Goal: Use online tool/utility: Utilize a website feature to perform a specific function

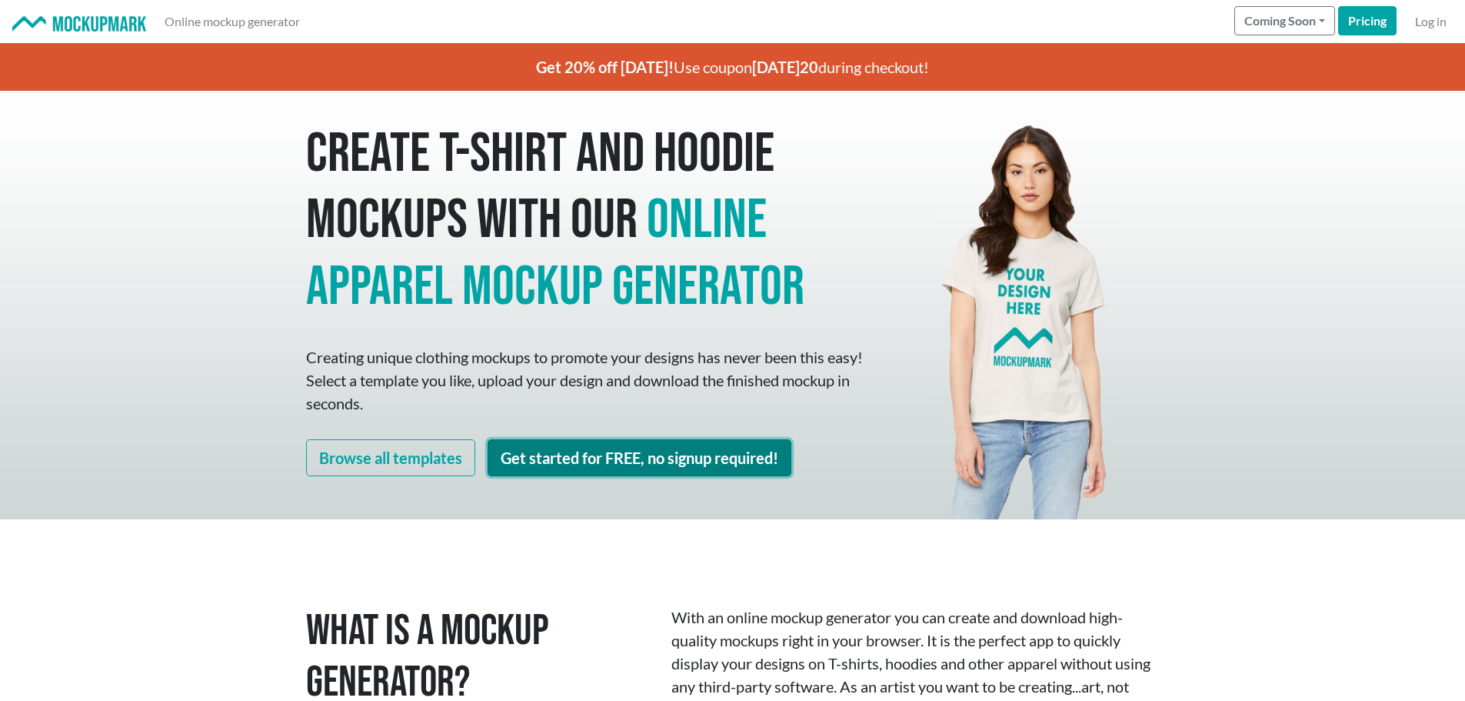
click at [650, 468] on link "Get started for FREE, no signup required!" at bounding box center [640, 457] width 304 height 37
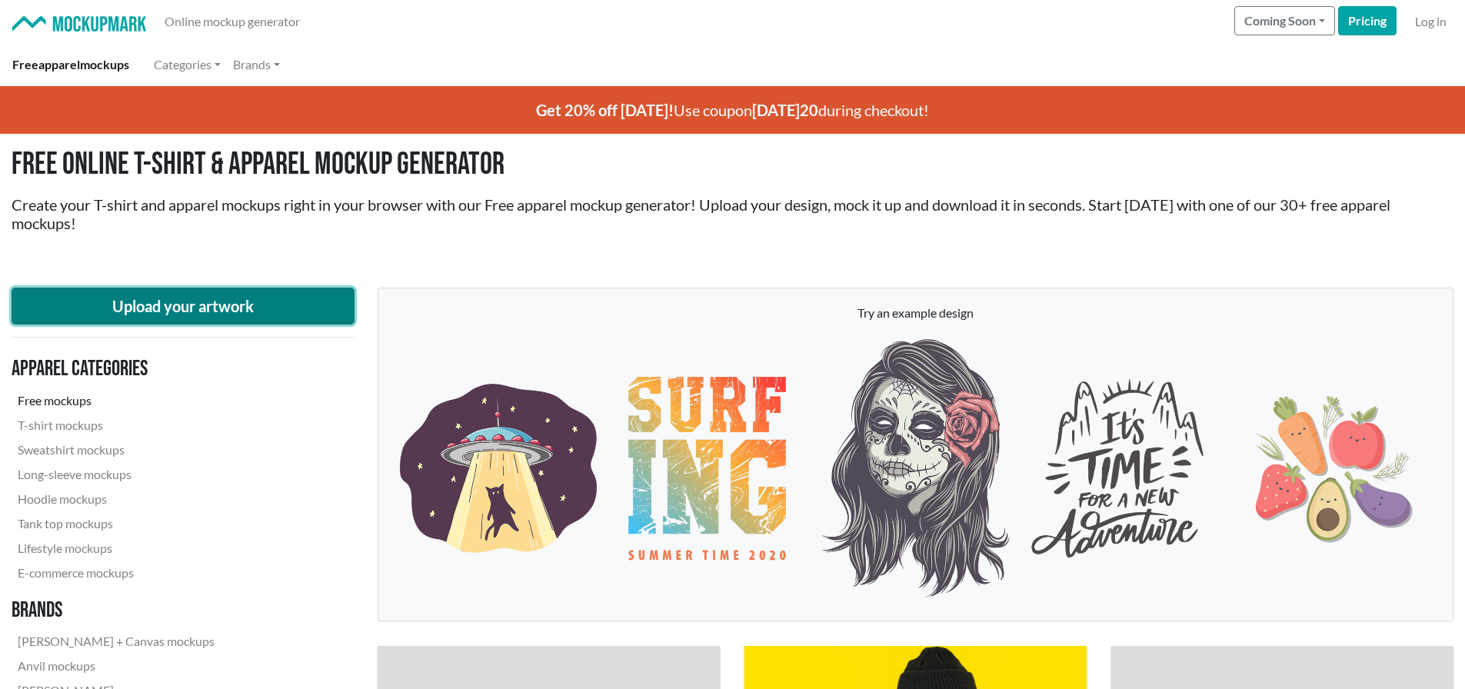
click at [242, 297] on button "Upload your artwork" at bounding box center [183, 306] width 343 height 37
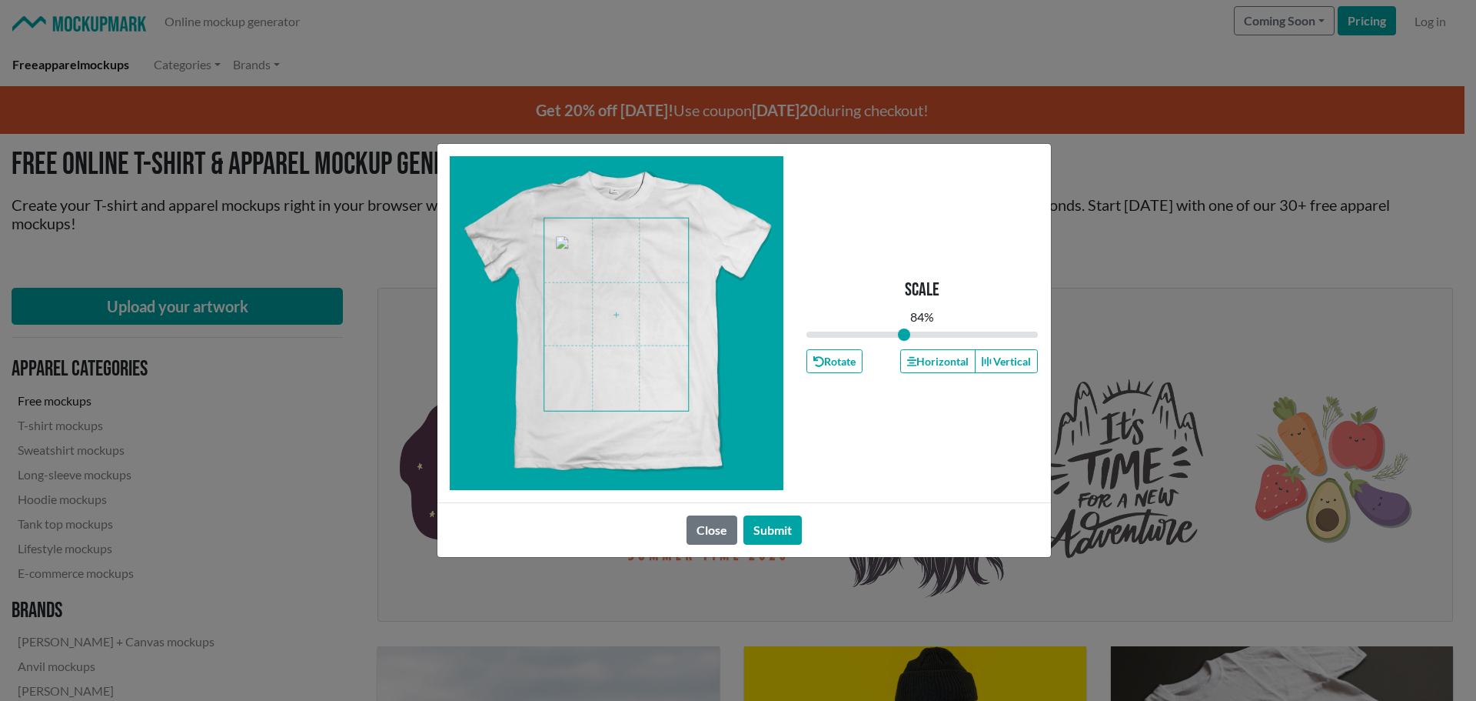
drag, startPoint x: 922, startPoint y: 336, endPoint x: 904, endPoint y: 335, distance: 17.7
type input "0.84"
click at [904, 335] on input "range" at bounding box center [923, 334] width 232 height 17
click at [625, 318] on span at bounding box center [616, 314] width 144 height 192
click at [930, 359] on button "Horizontal" at bounding box center [937, 361] width 75 height 24
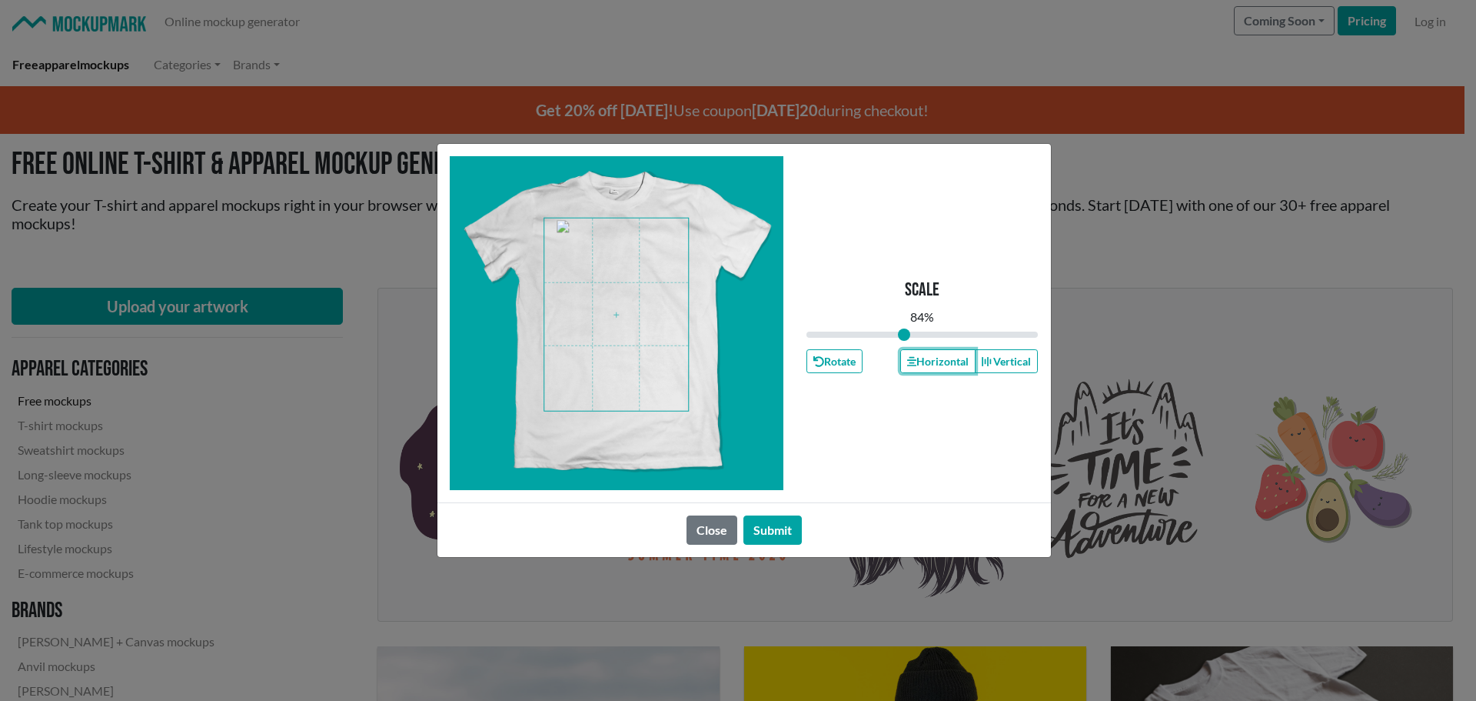
click at [618, 336] on span at bounding box center [616, 314] width 144 height 192
click at [780, 521] on button "Submit" at bounding box center [773, 529] width 58 height 29
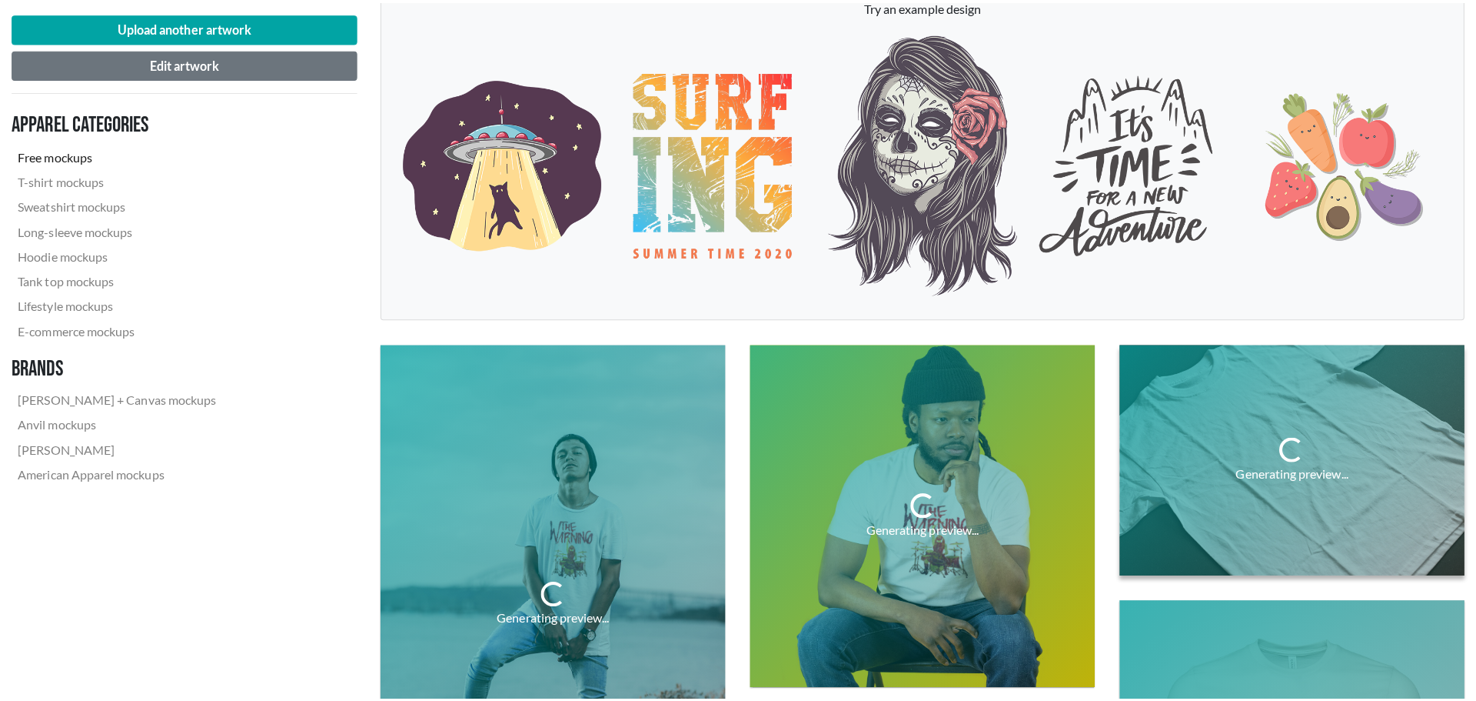
scroll to position [308, 0]
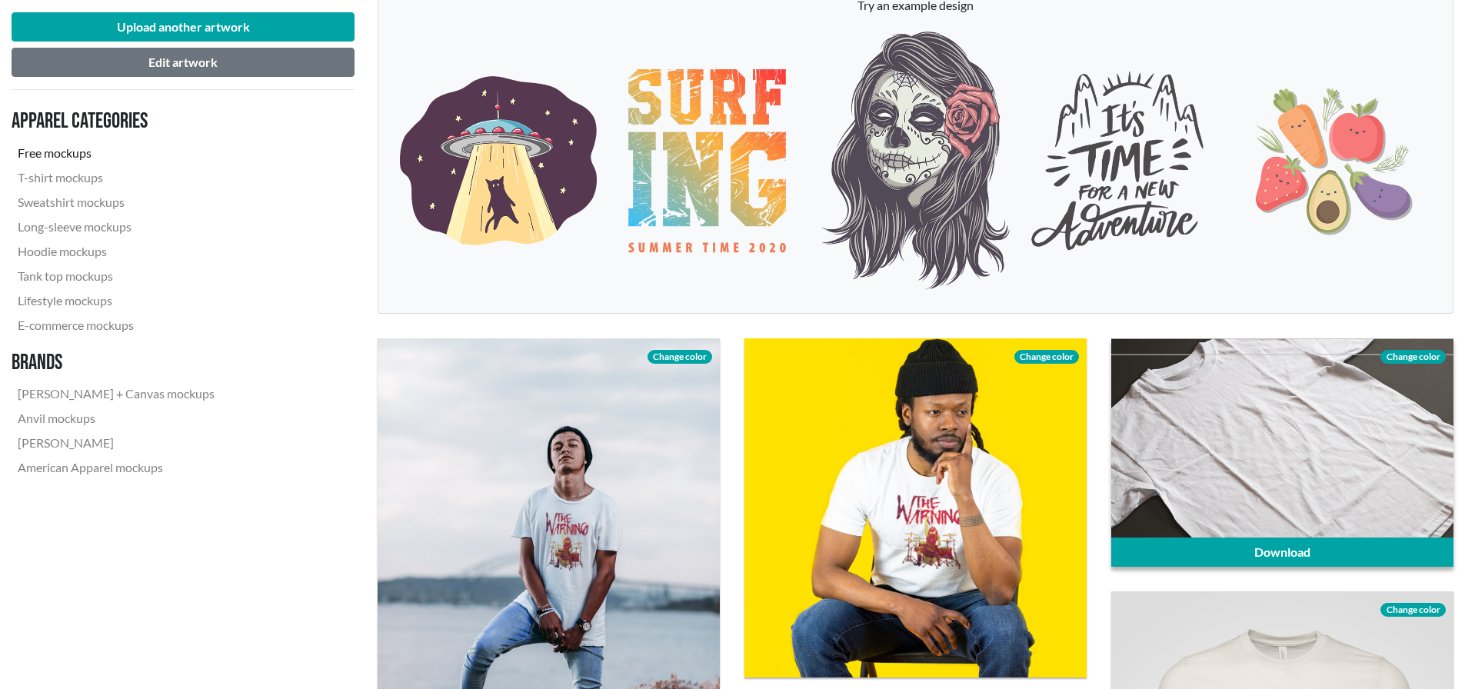
click at [1419, 358] on span "Change color" at bounding box center [1412, 357] width 65 height 14
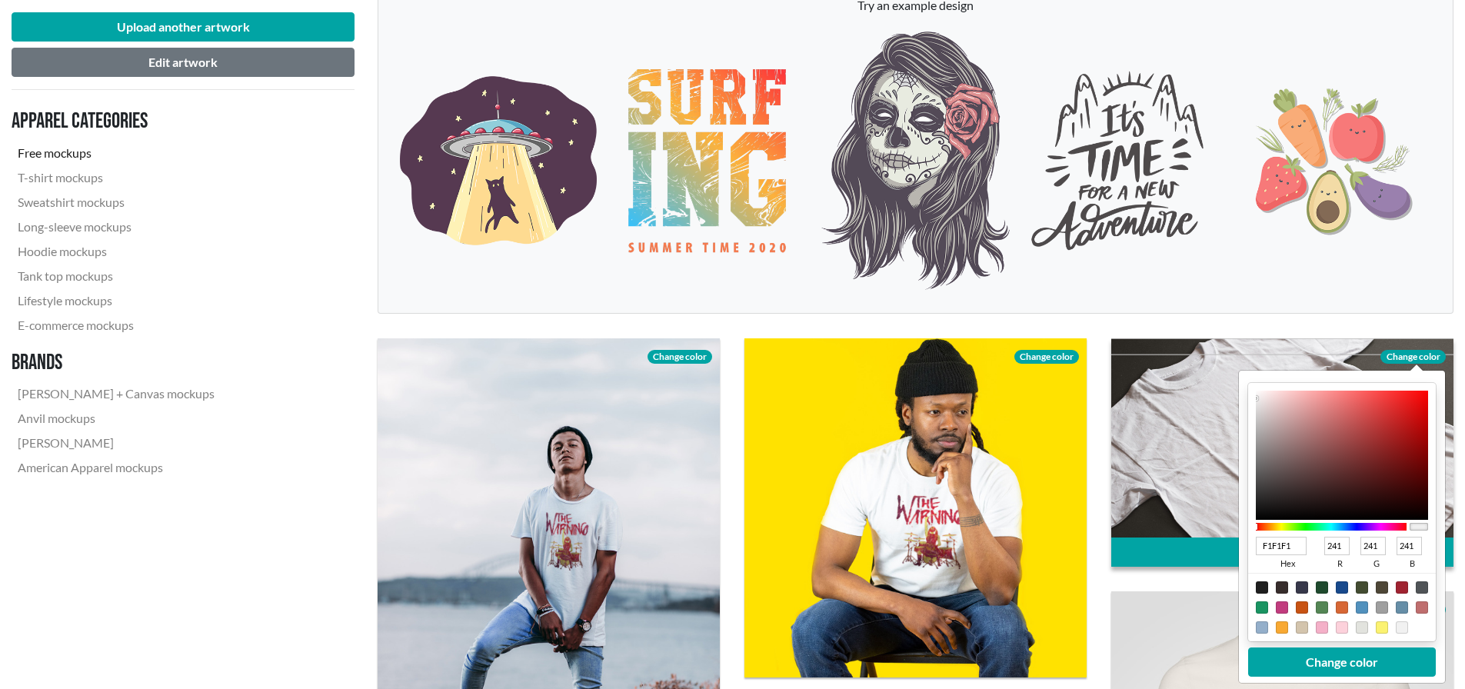
type input "714747"
type input "113"
type input "71"
type input "684747"
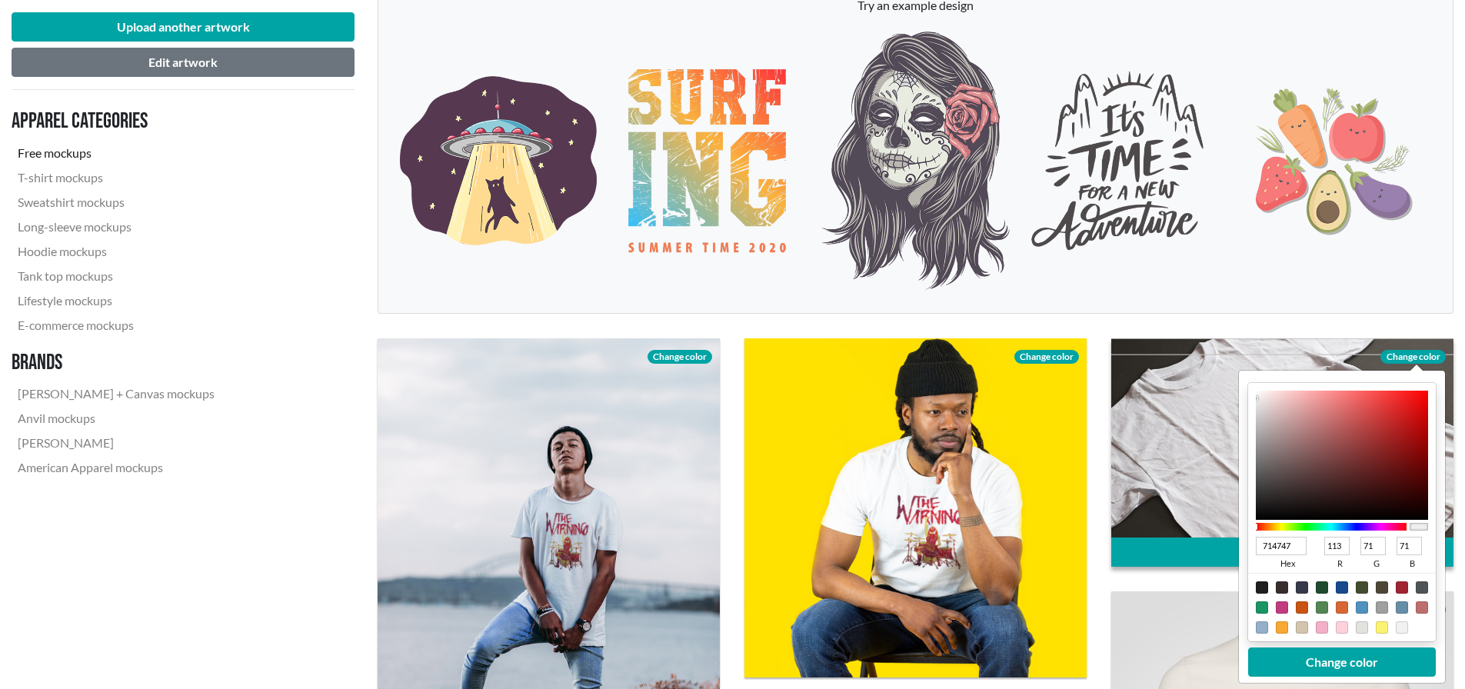
type input "104"
type input "513F3F"
type input "81"
type input "63"
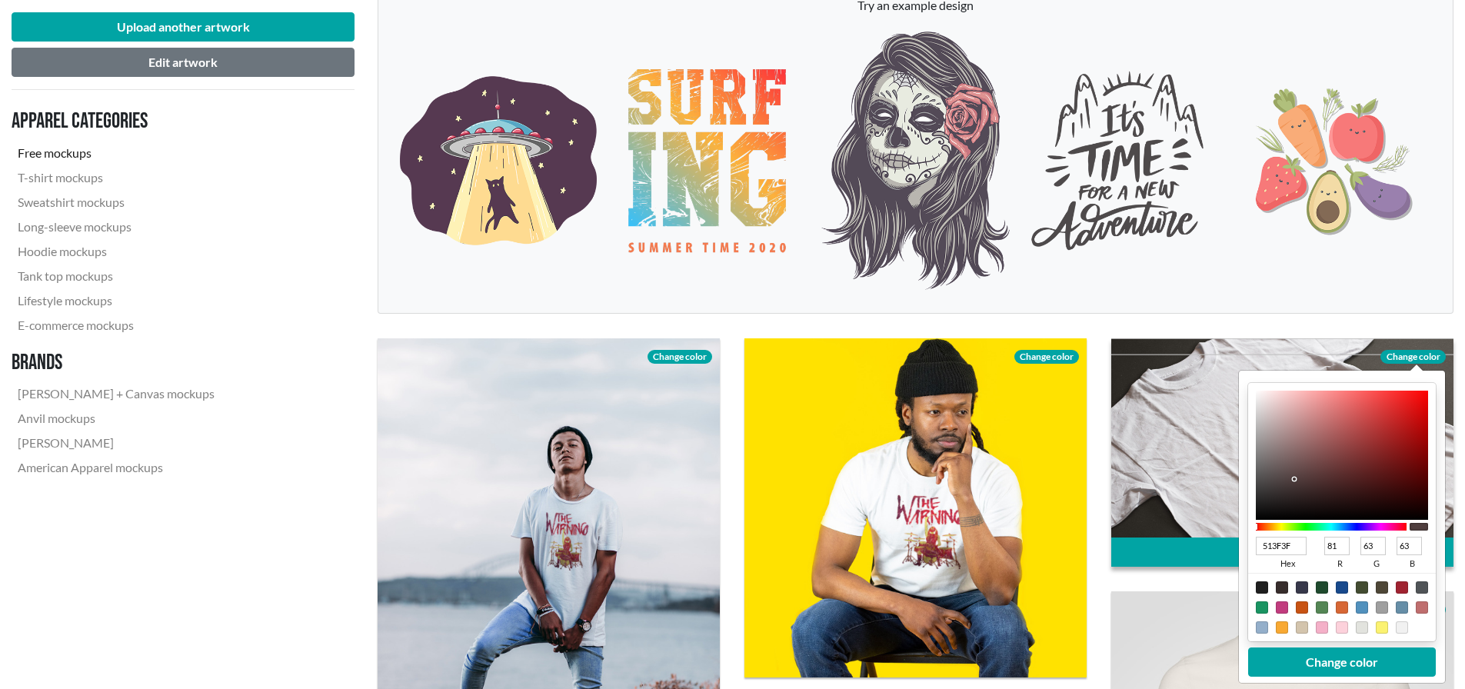
type input "332F2F"
type input "51"
type input "47"
type input "242323"
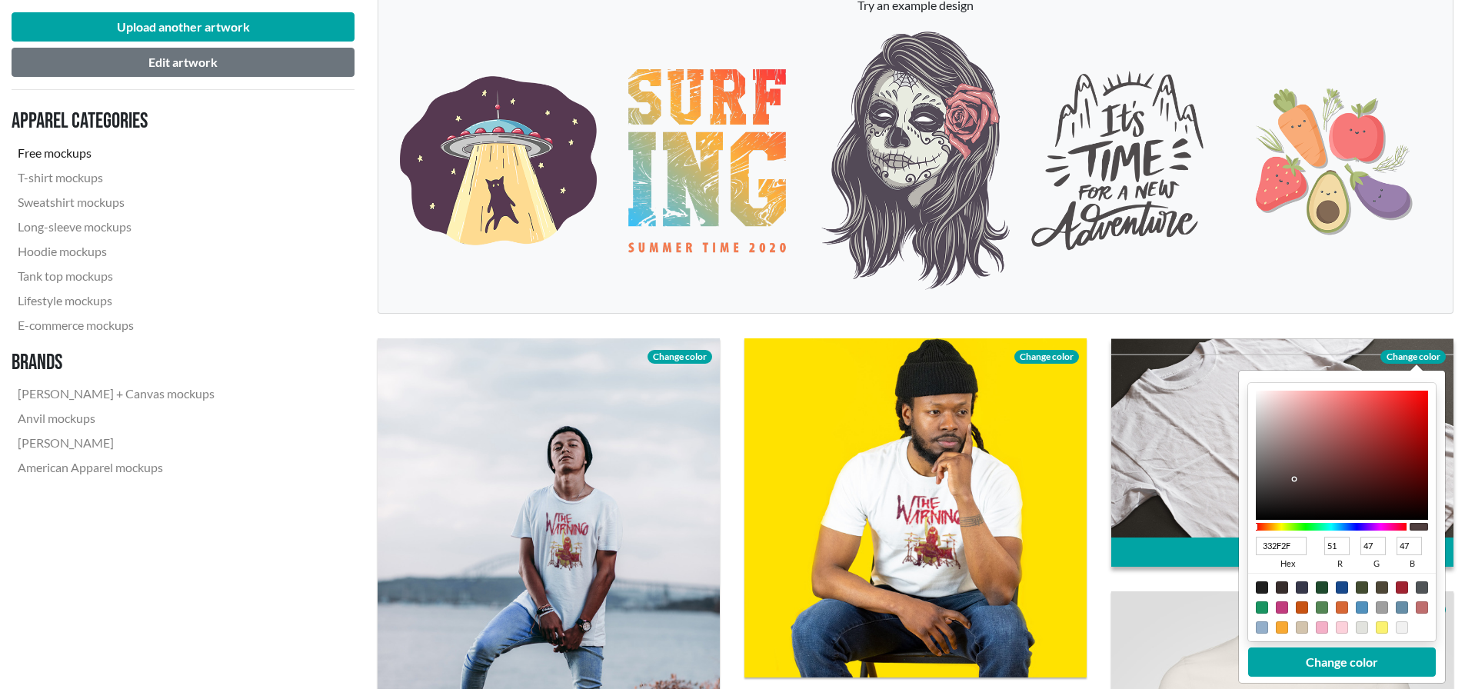
type input "36"
type input "35"
type input "1E1E1E"
type input "30"
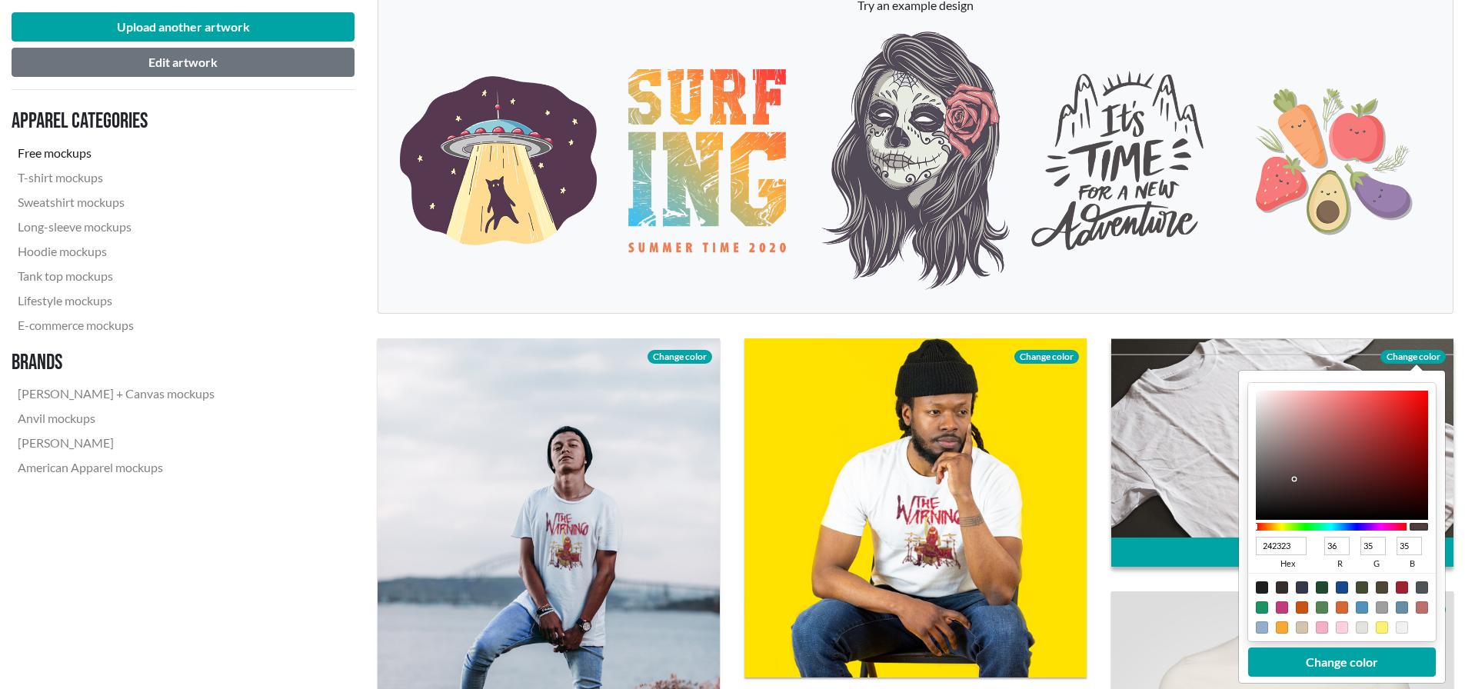
type input "30"
type input "171717"
type input "23"
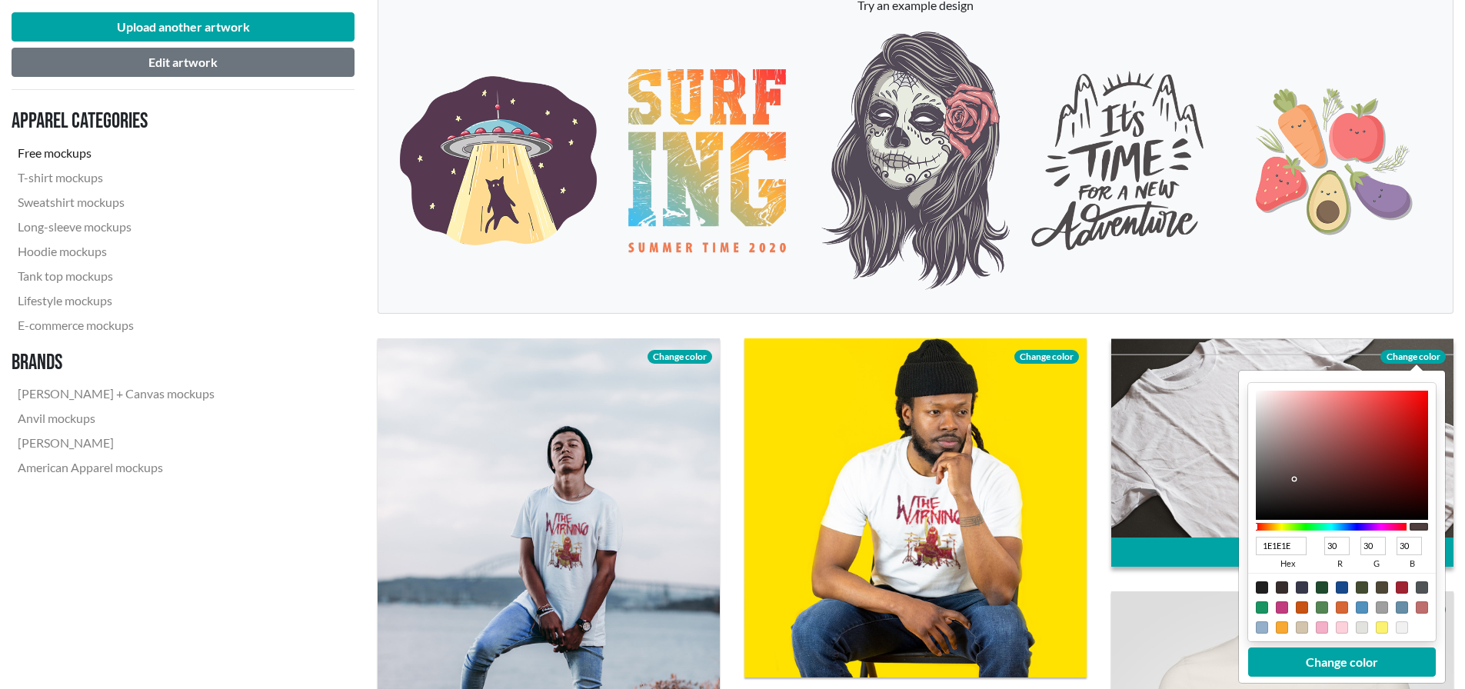
type input "23"
type input "111111"
type input "17"
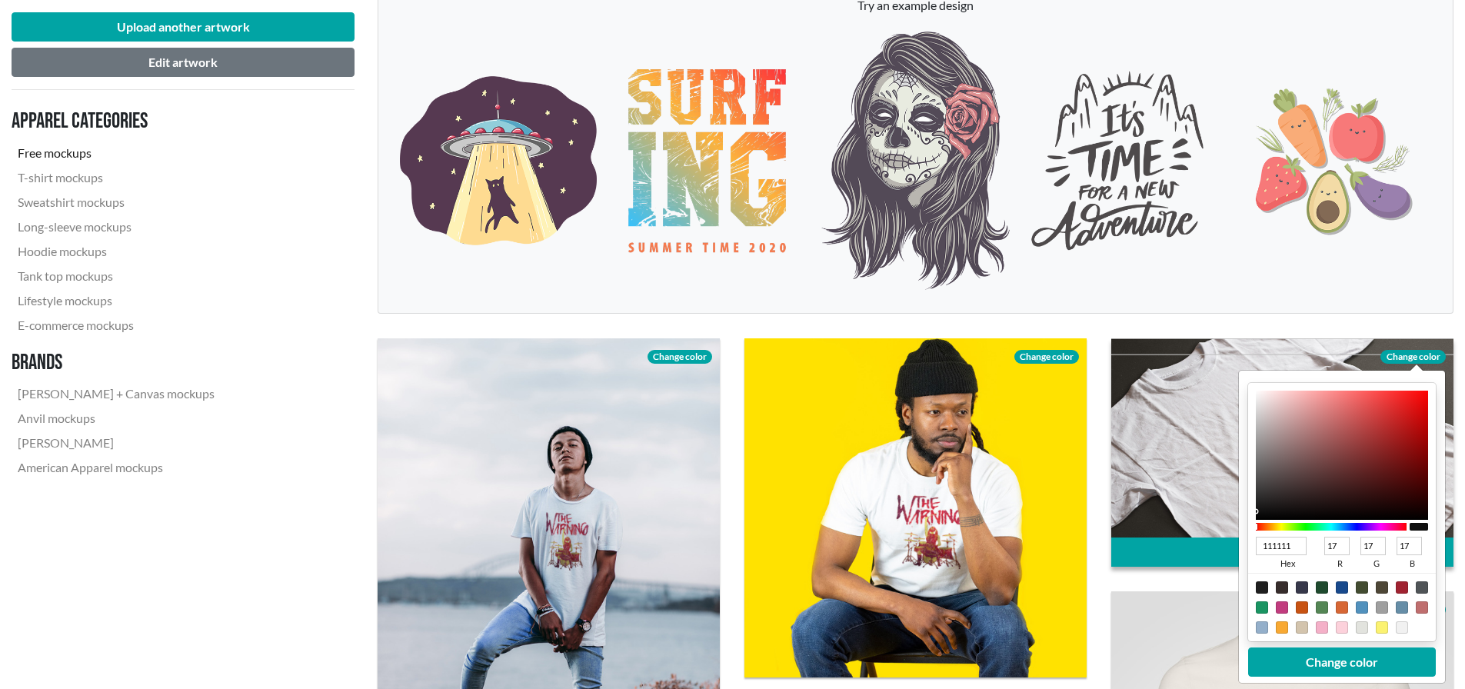
type input "101010"
type input "16"
type input "0E0E0E"
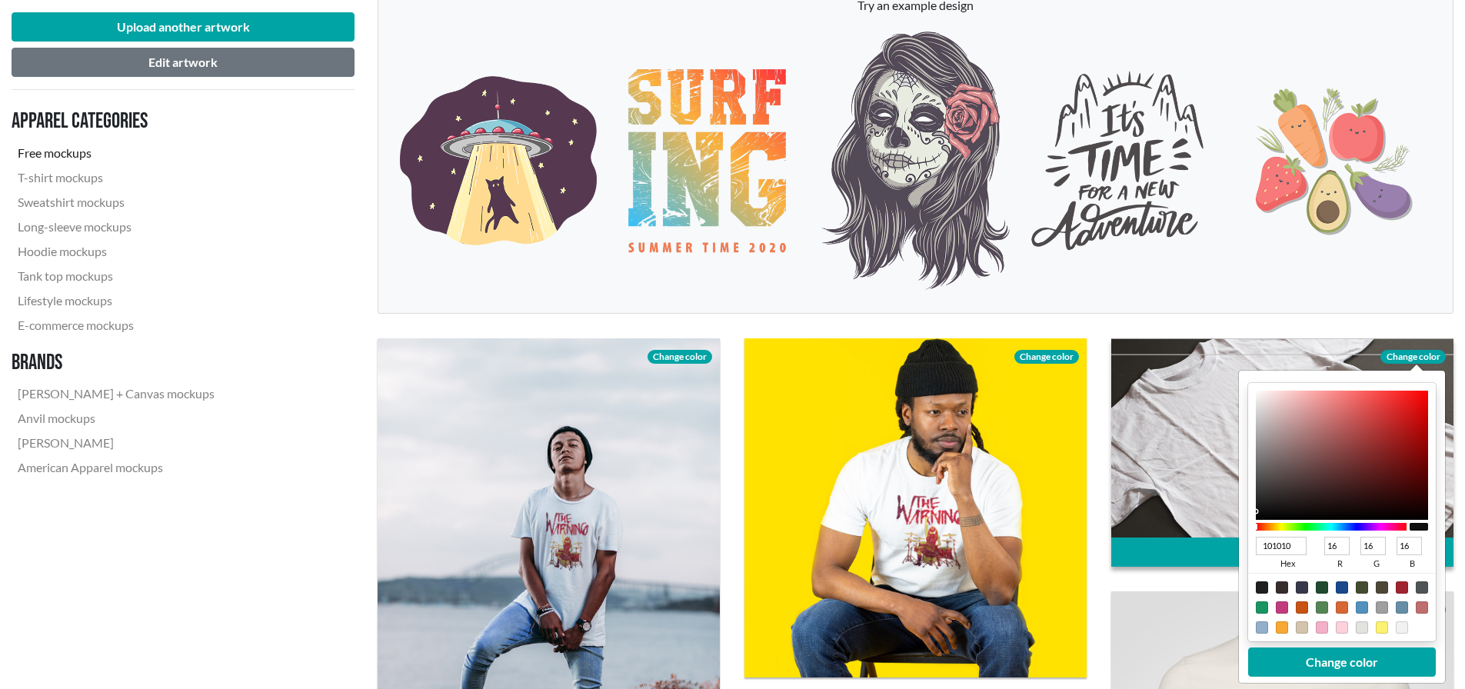
type input "14"
type input "0B0B0B"
type input "11"
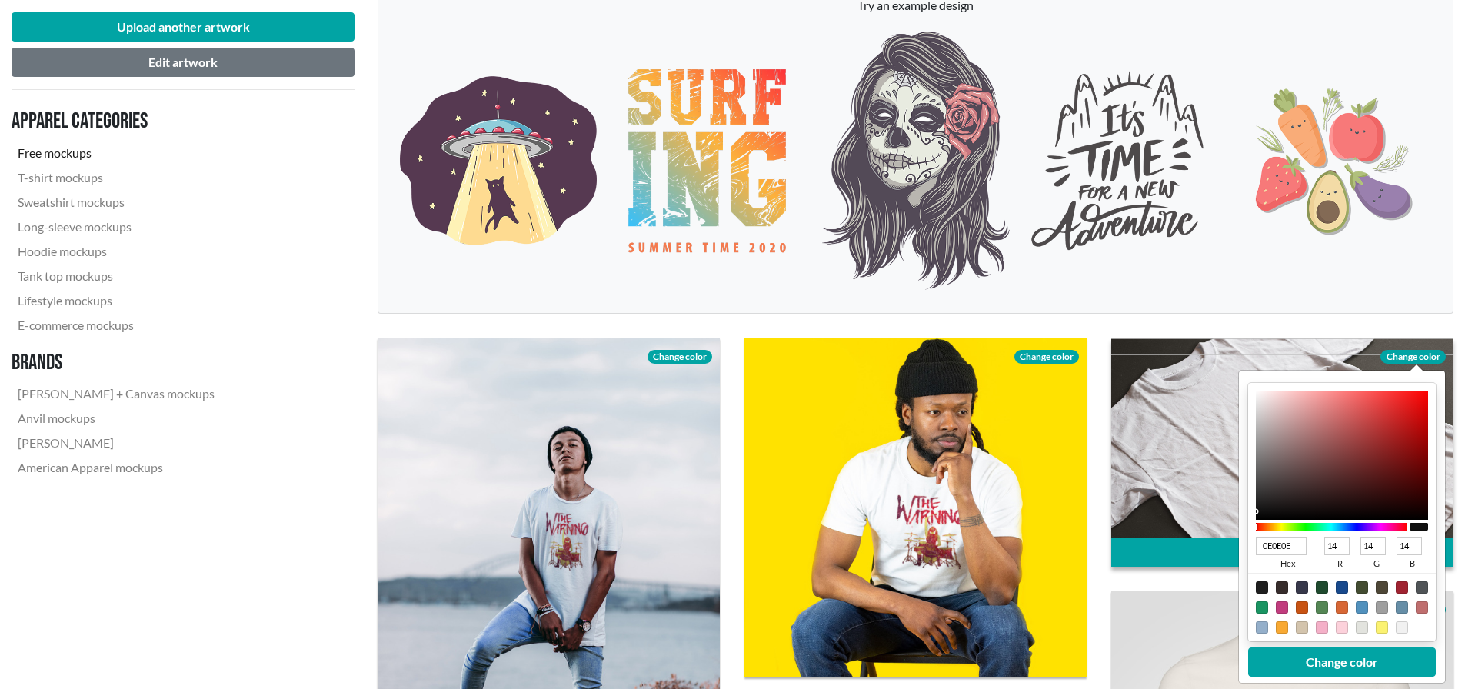
type input "11"
type input "050505"
type input "5"
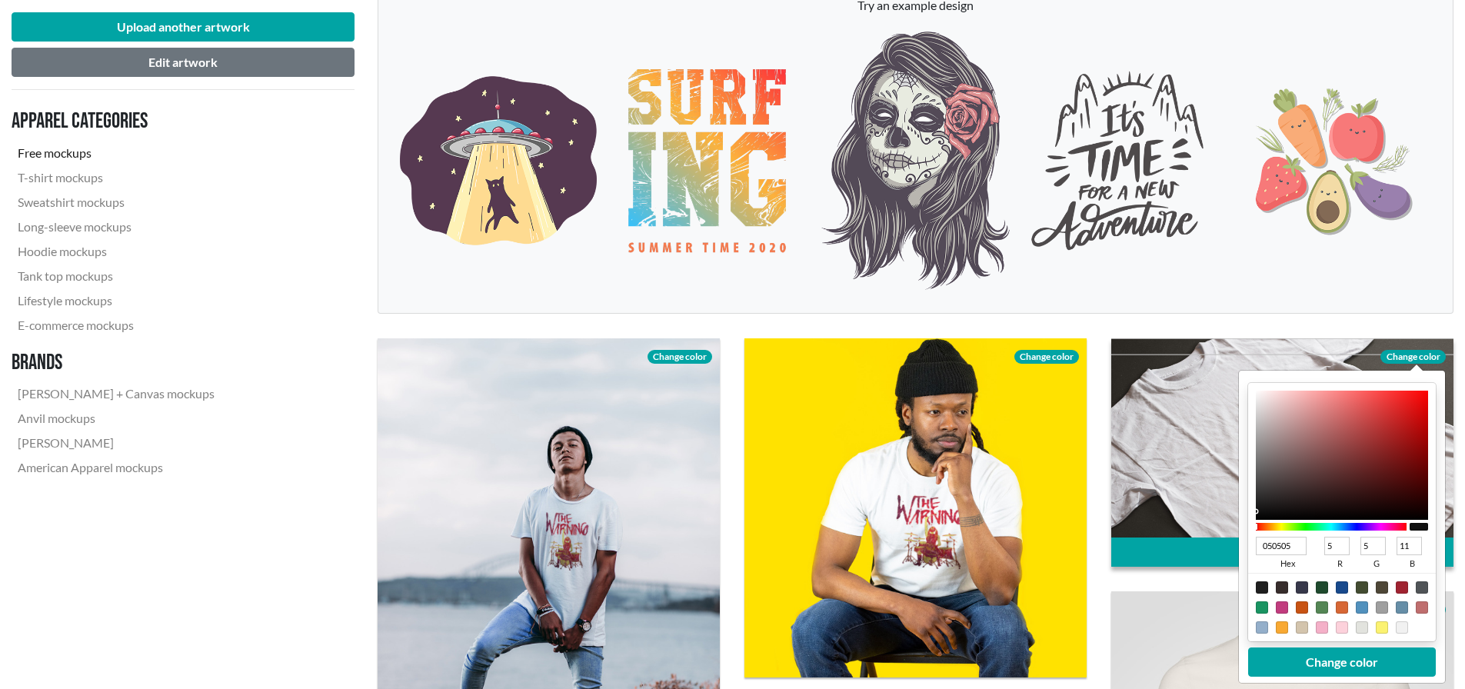
type input "5"
type input "000000"
type input "0"
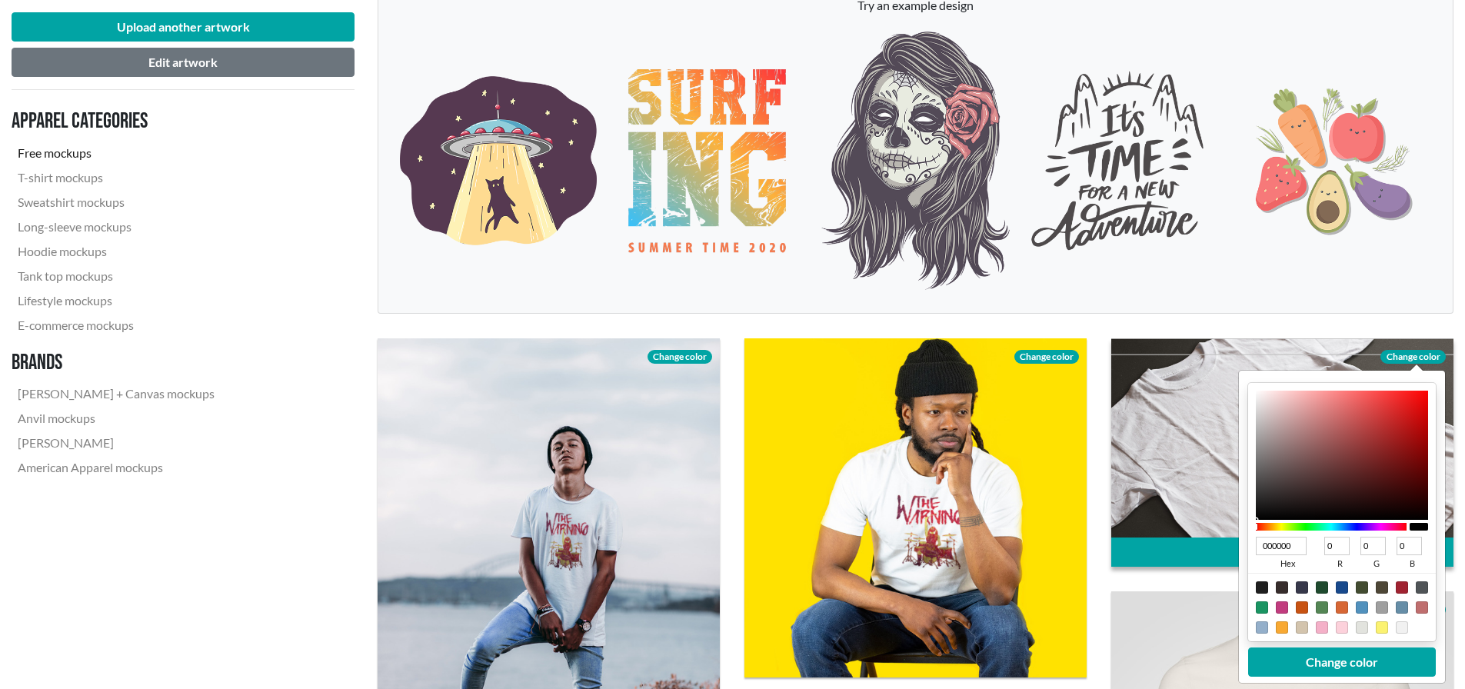
drag, startPoint x: 1303, startPoint y: 472, endPoint x: 1253, endPoint y: 534, distance: 79.9
click at [1253, 534] on div "000000 hex 0 r 0 g 0 b 100 a" at bounding box center [1342, 512] width 188 height 258
click at [1263, 587] on div at bounding box center [1262, 587] width 12 height 12
type input "1F1F1F"
type input "31"
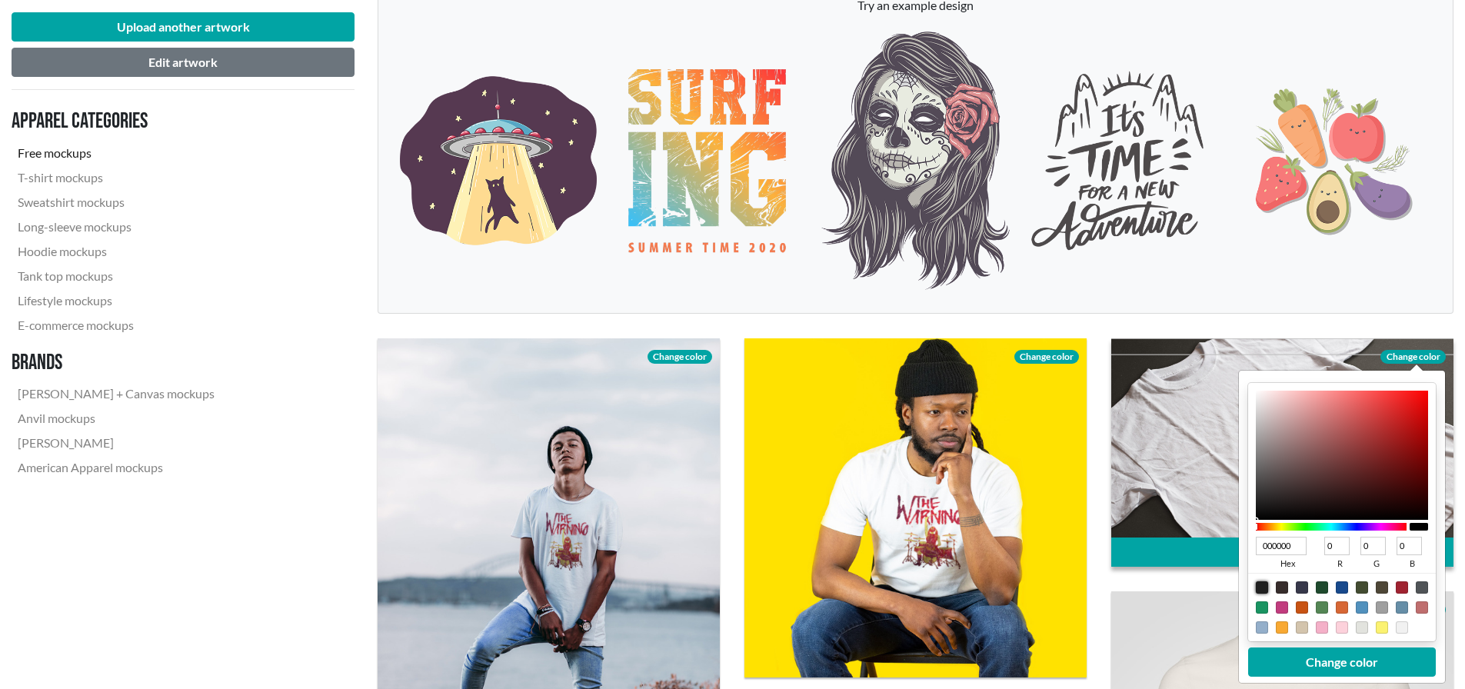
type input "31"
click at [1353, 664] on button "Change color" at bounding box center [1342, 661] width 188 height 29
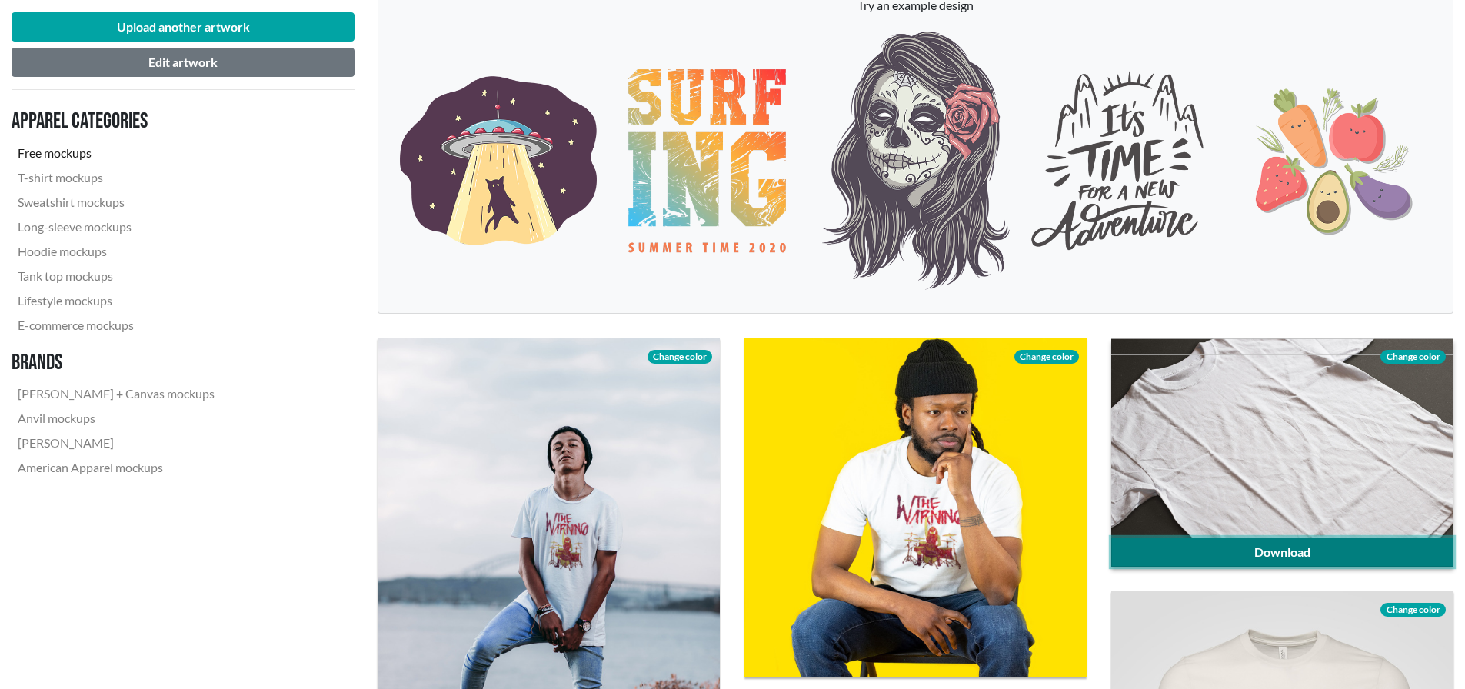
click at [1312, 545] on link "Download" at bounding box center [1282, 551] width 342 height 29
